Goal: Task Accomplishment & Management: Manage account settings

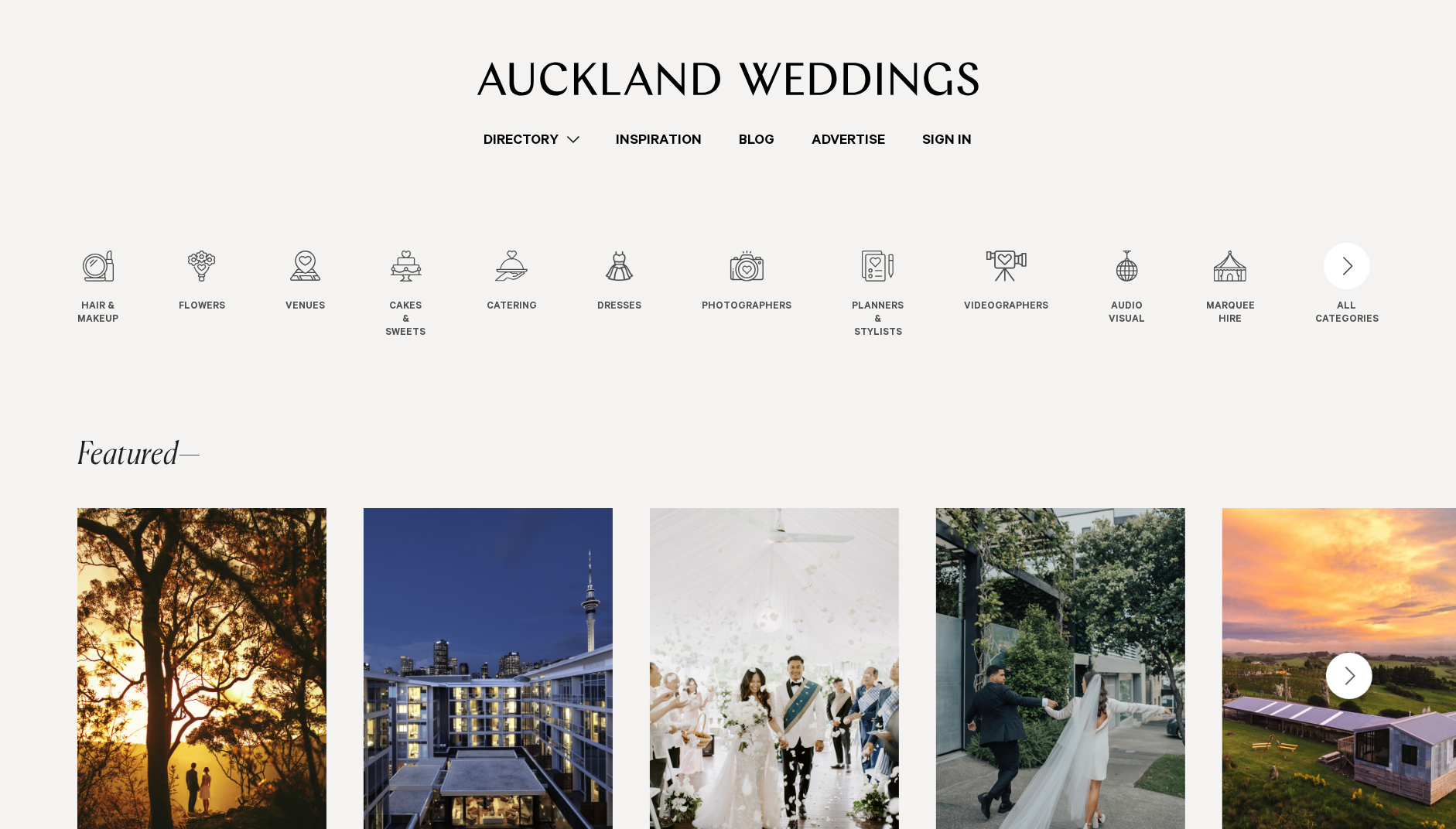
click at [940, 137] on link "Sign In" at bounding box center [948, 140] width 86 height 21
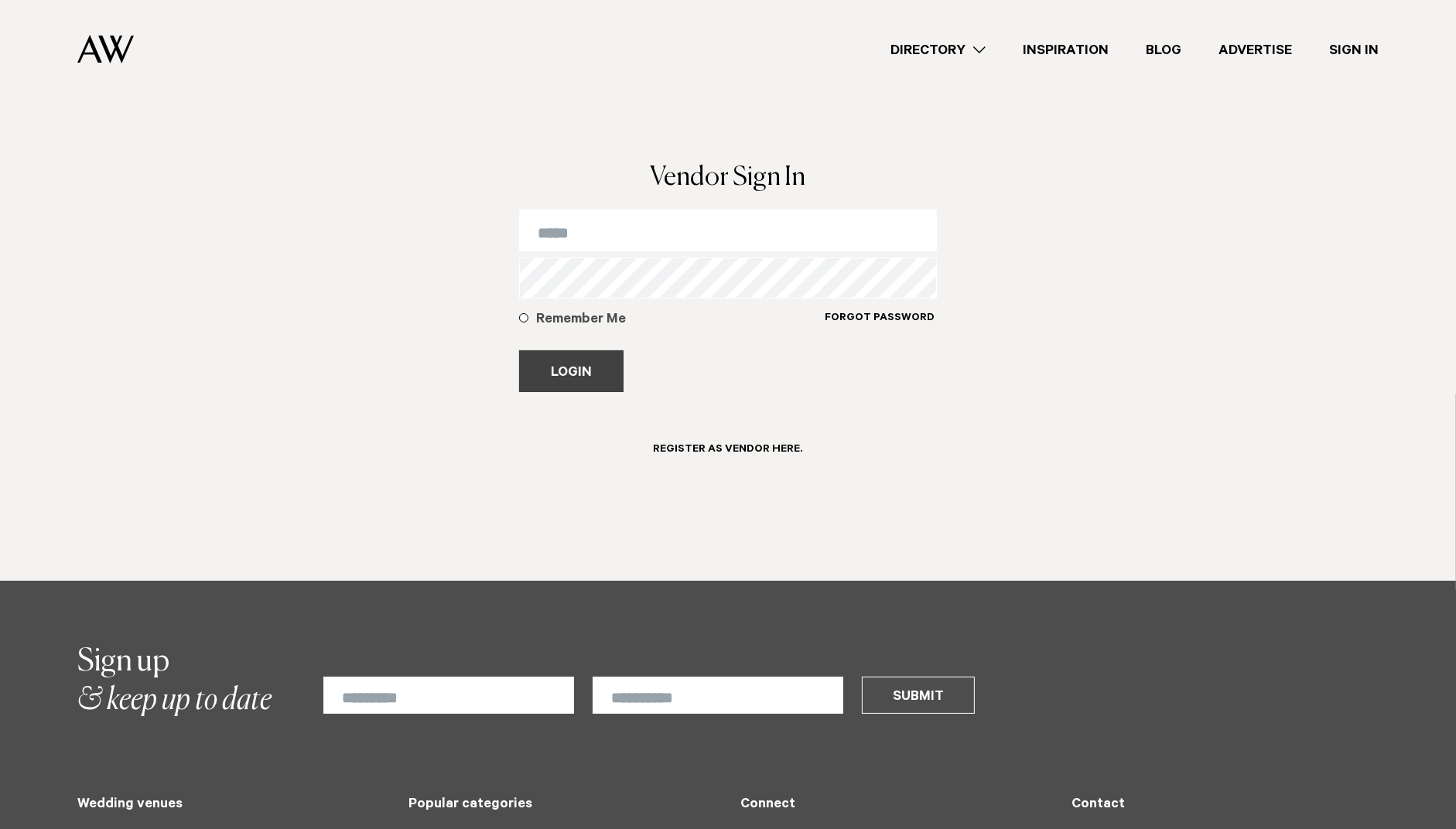
type input "**********"
click at [562, 373] on button "Login" at bounding box center [571, 371] width 105 height 42
